Goal: Task Accomplishment & Management: Complete application form

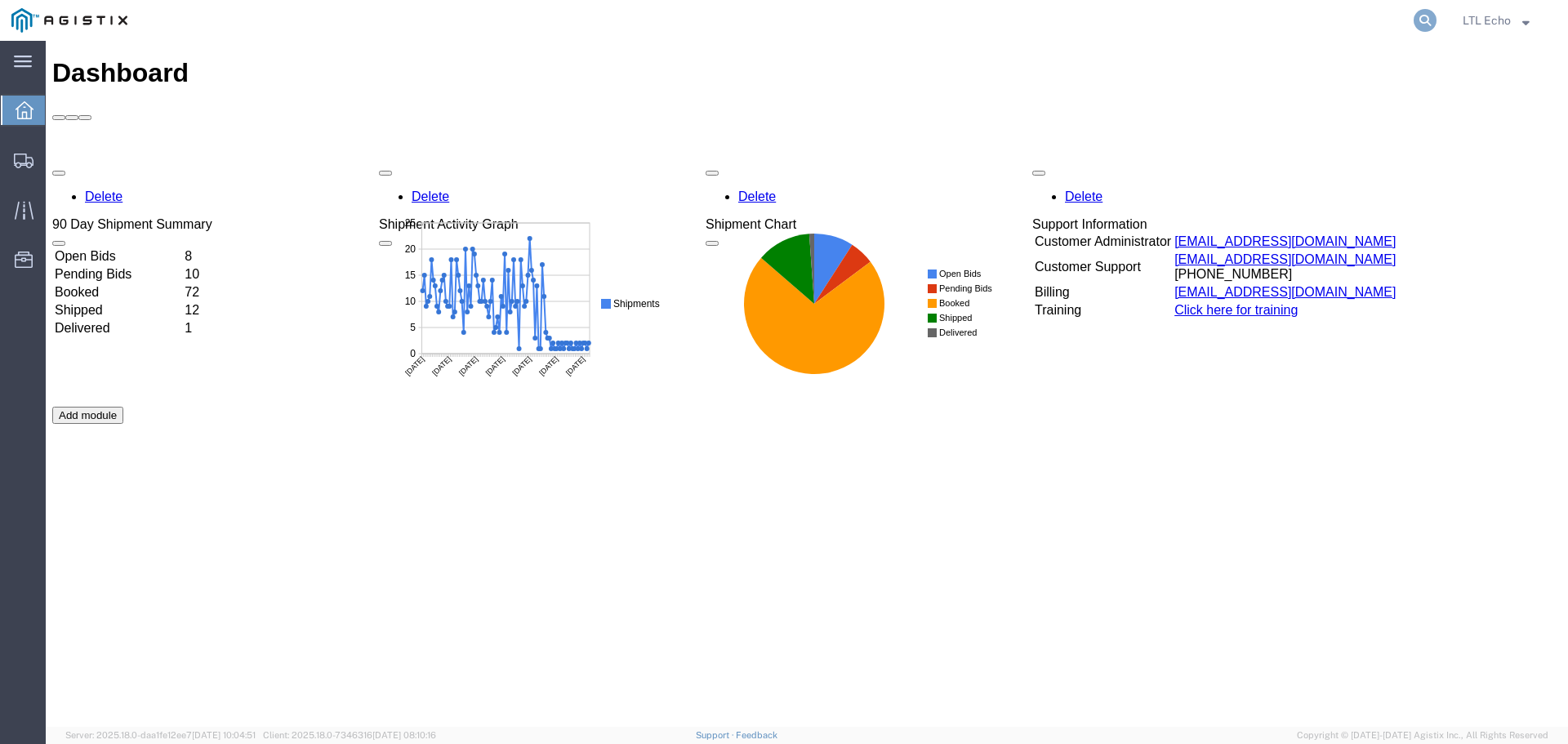
click at [1426, 18] on icon at bounding box center [1425, 20] width 23 height 23
click at [1253, 12] on input "search" at bounding box center [1165, 20] width 497 height 39
type input "56601904"
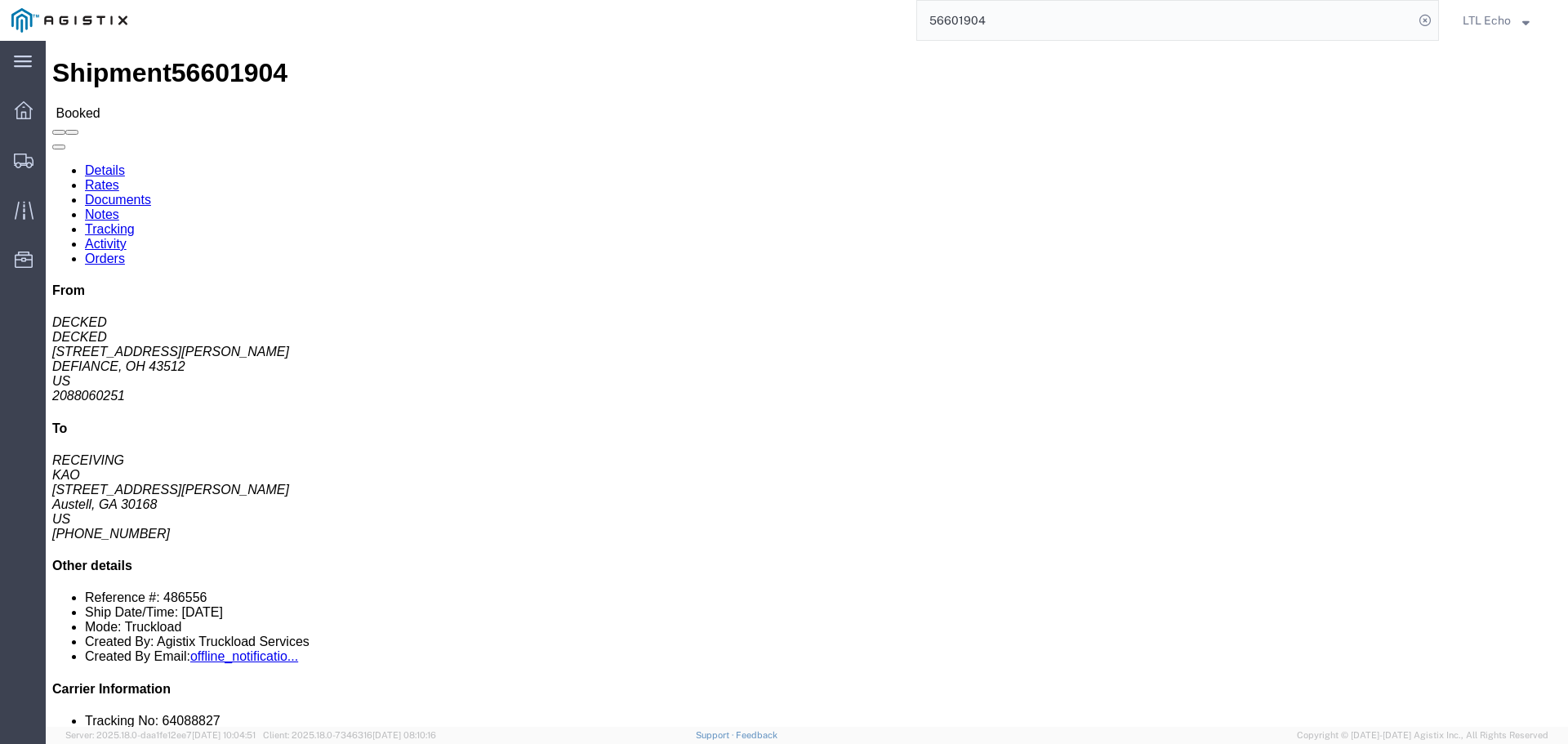
click link "Tracking"
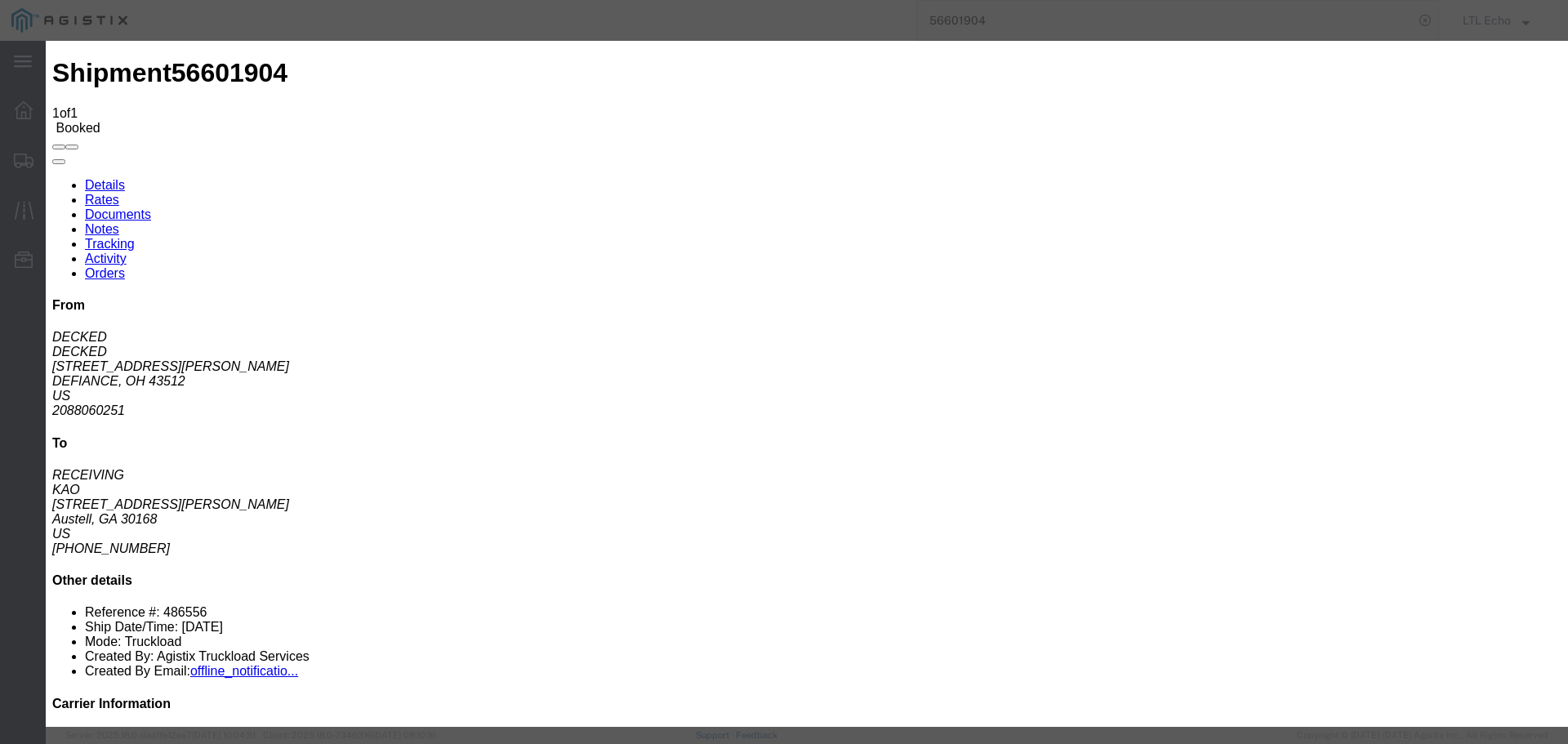
type input "[DATE]"
type input "1:00 PM"
select select "PICKEDUP"
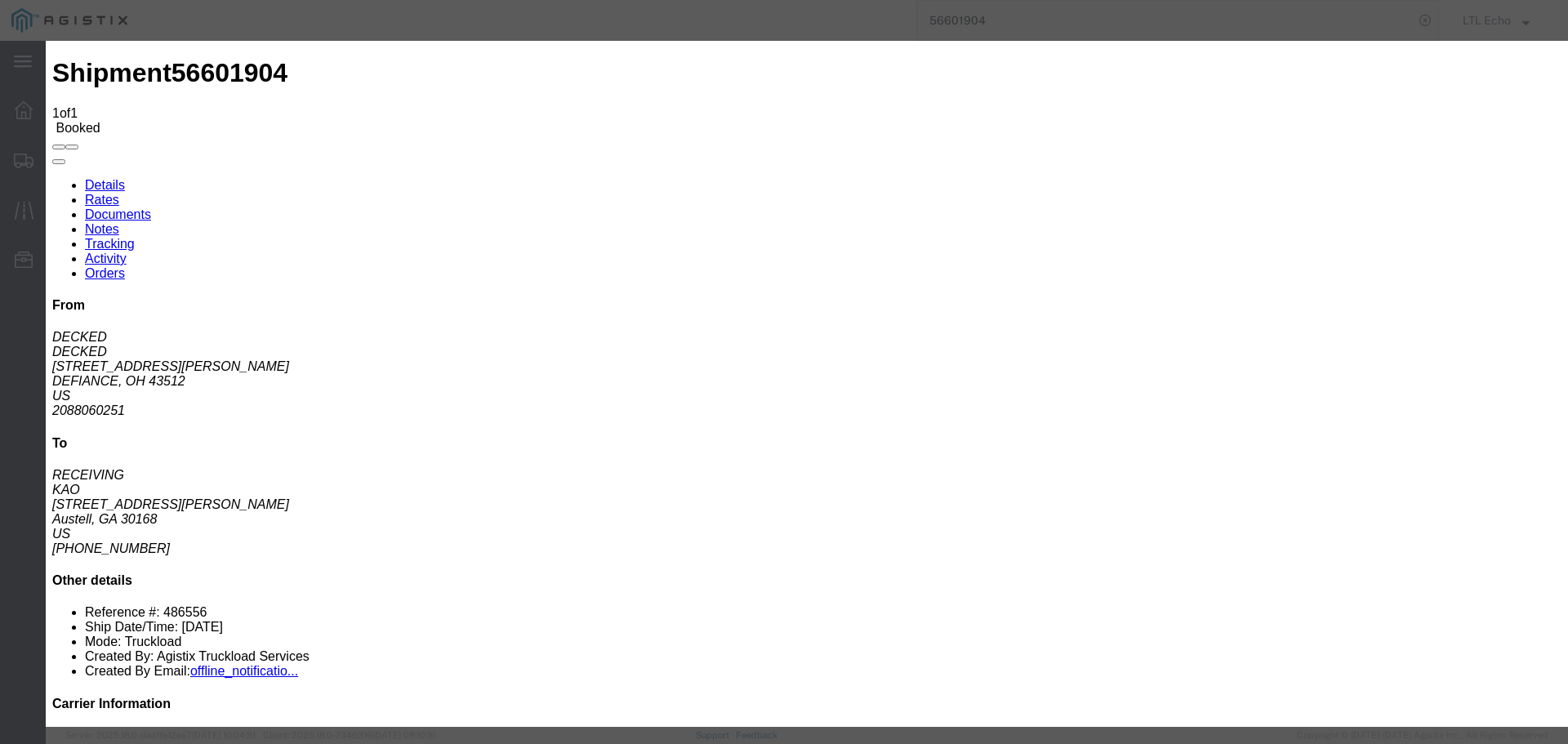
type input "[DATE]"
